Goal: Task Accomplishment & Management: Complete application form

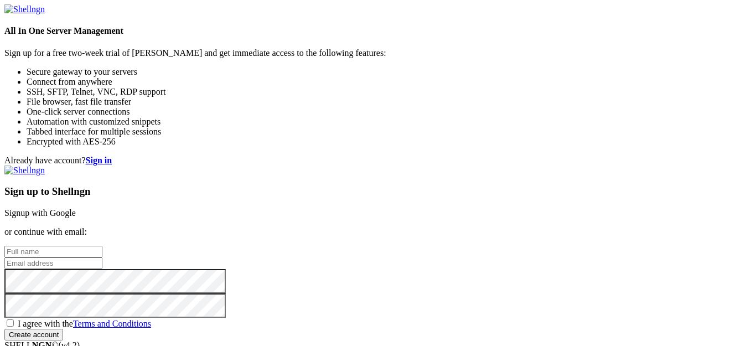
click at [102, 246] on input "text" at bounding box center [53, 252] width 98 height 12
type input "tol"
type input "crps"
click at [102, 246] on input "tol" at bounding box center [53, 252] width 98 height 12
type input "t"
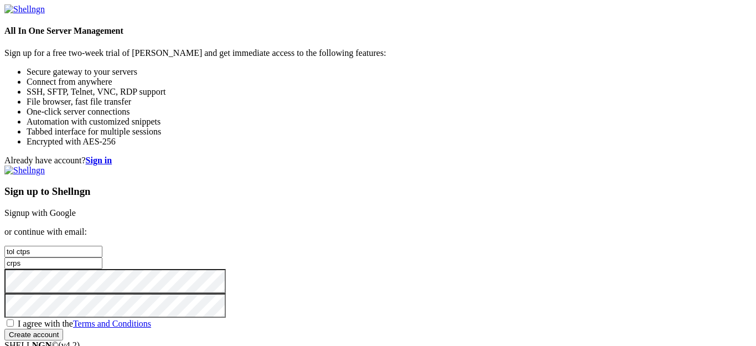
type input "tol ctps"
type input "[EMAIL_ADDRESS][DOMAIN_NAME]"
drag, startPoint x: 349, startPoint y: 209, endPoint x: 272, endPoint y: 209, distance: 76.4
click at [272, 209] on div "Already have account? Sign in Sign up to Shellngn Signup with Google or continu…" at bounding box center [377, 247] width 747 height 185
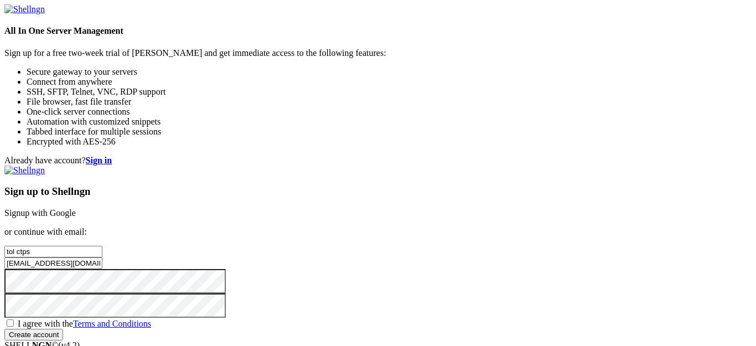
click at [151, 319] on span "I agree with the Terms and Conditions" at bounding box center [84, 323] width 133 height 9
click at [14, 319] on input "I agree with the Terms and Conditions" at bounding box center [10, 322] width 7 height 7
checkbox input "true"
click at [63, 329] on input "Create account" at bounding box center [33, 335] width 59 height 12
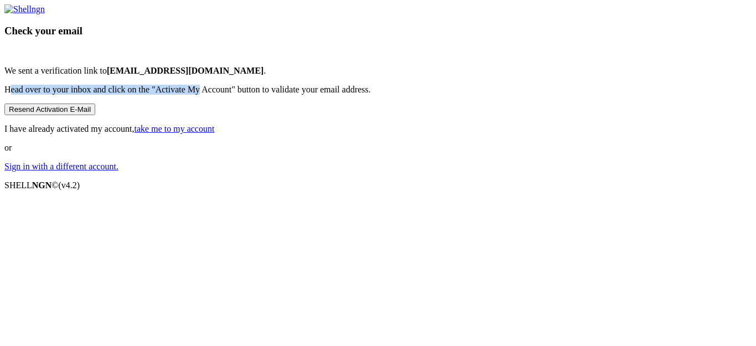
drag, startPoint x: 282, startPoint y: 209, endPoint x: 470, endPoint y: 199, distance: 188.4
click at [470, 172] on div "Check your email We sent a verification link to [EMAIL_ADDRESS][DOMAIN_NAME] . …" at bounding box center [377, 87] width 747 height 167
